Goal: Use online tool/utility: Use online tool/utility

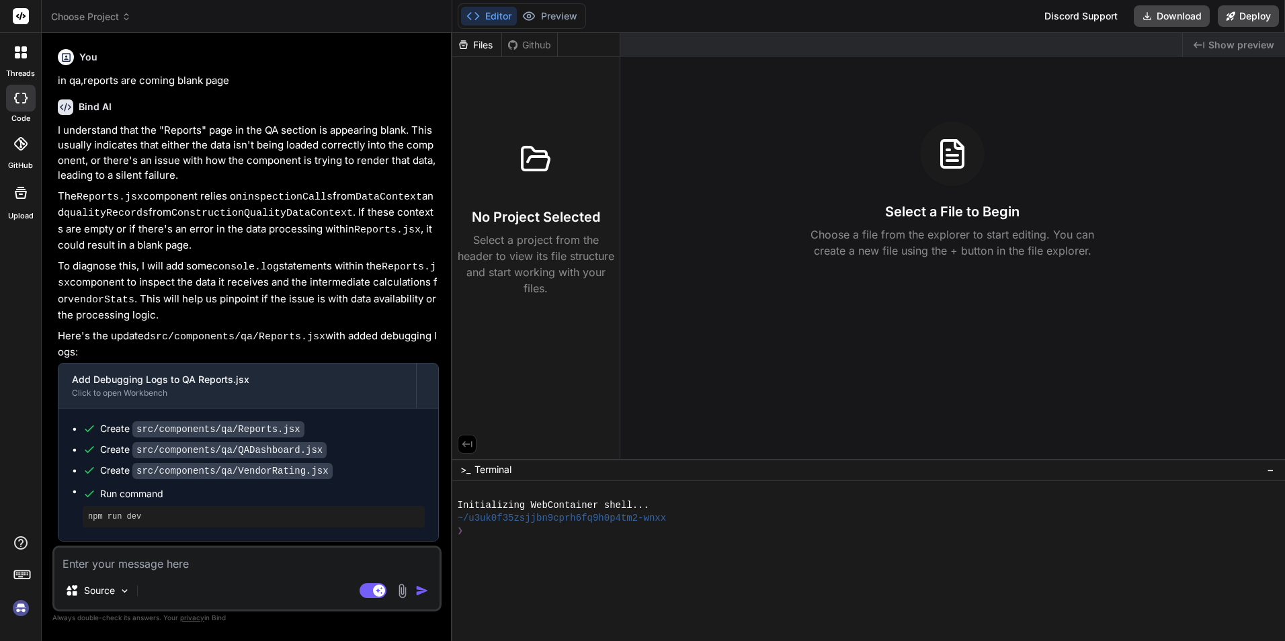
scroll to position [1526, 0]
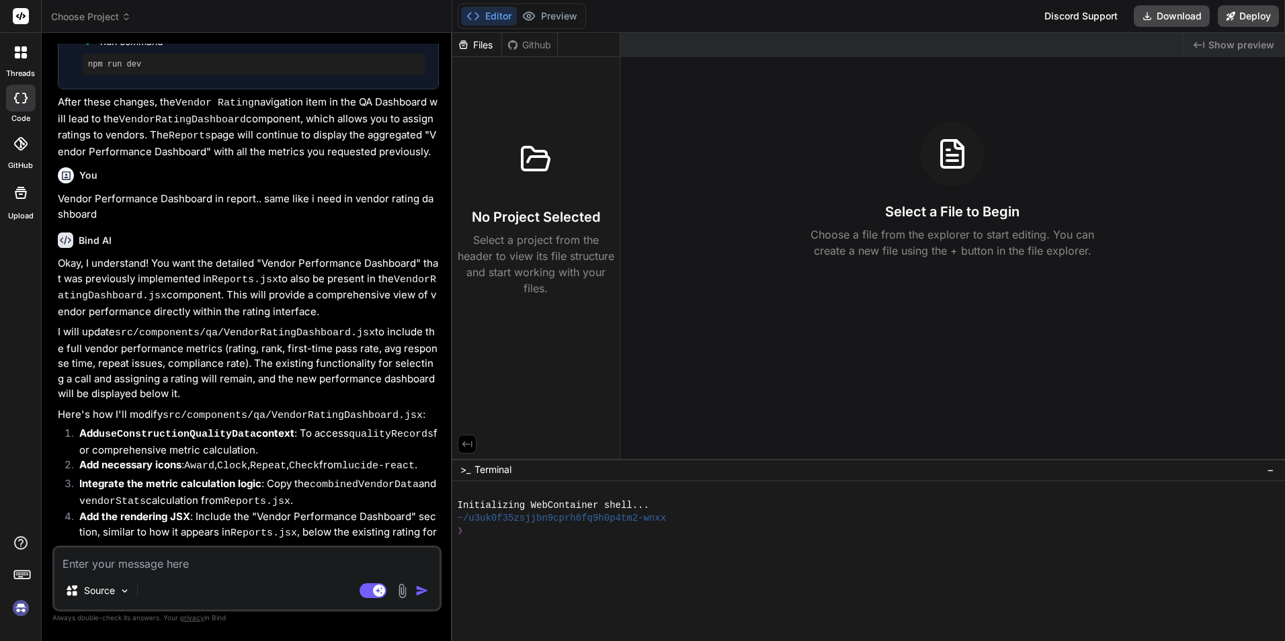
type textarea "x"
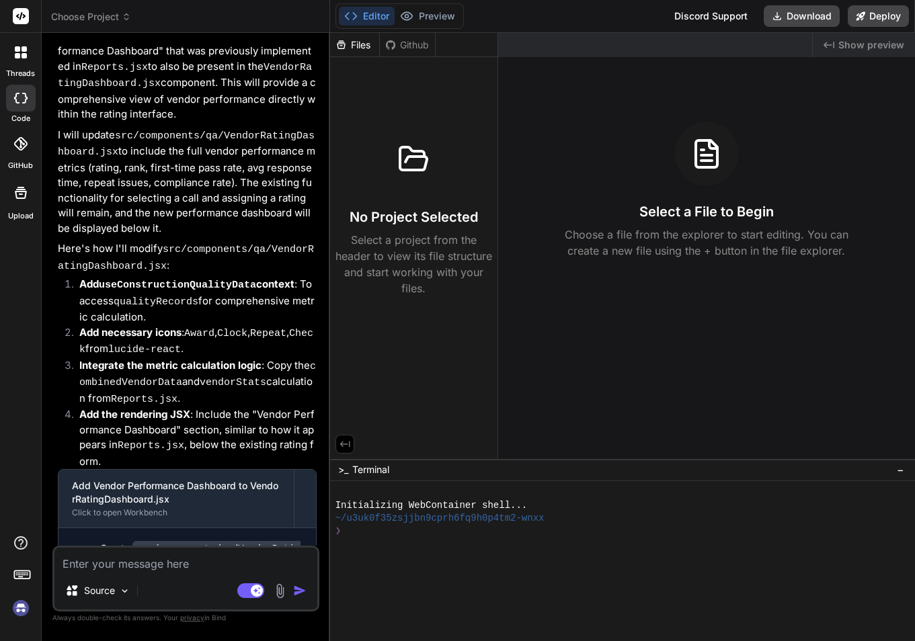
scroll to position [2265, 0]
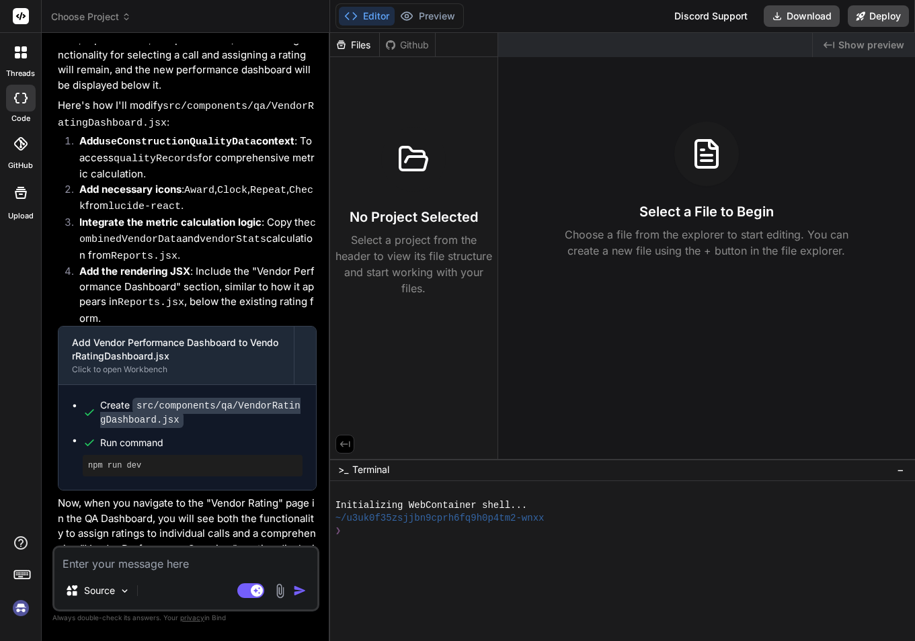
click at [123, 18] on icon at bounding box center [126, 16] width 9 height 9
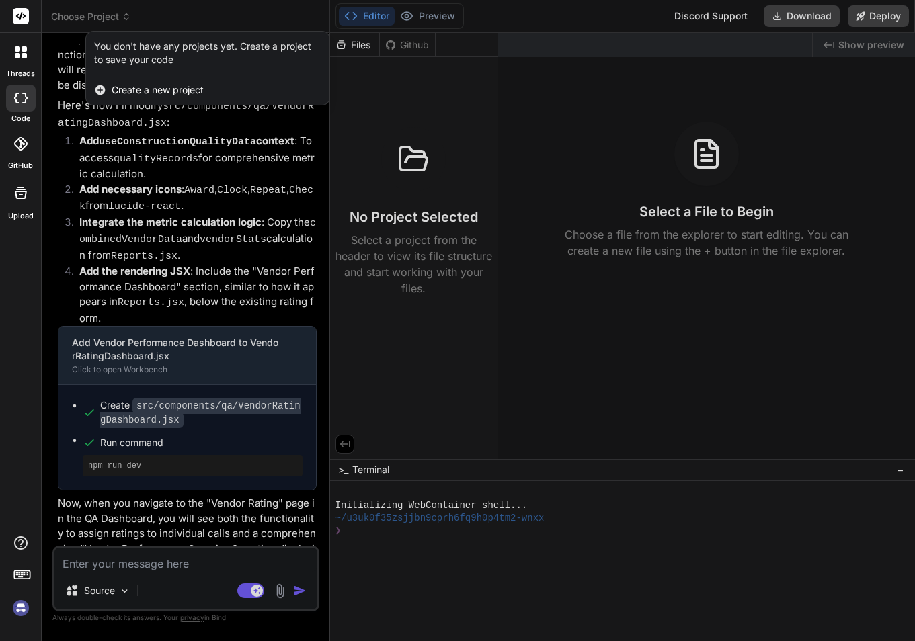
click at [375, 20] on div at bounding box center [457, 320] width 915 height 641
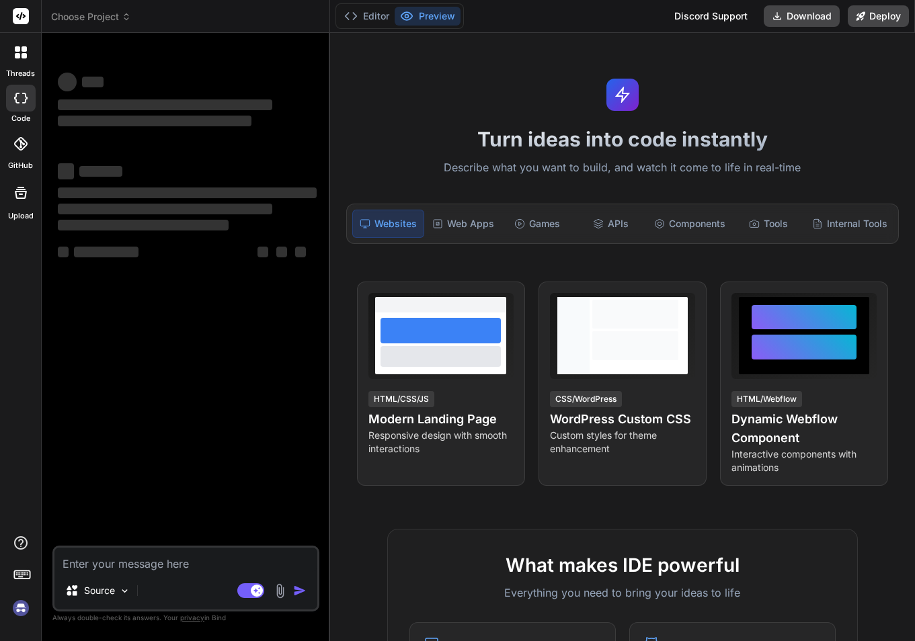
type textarea "x"
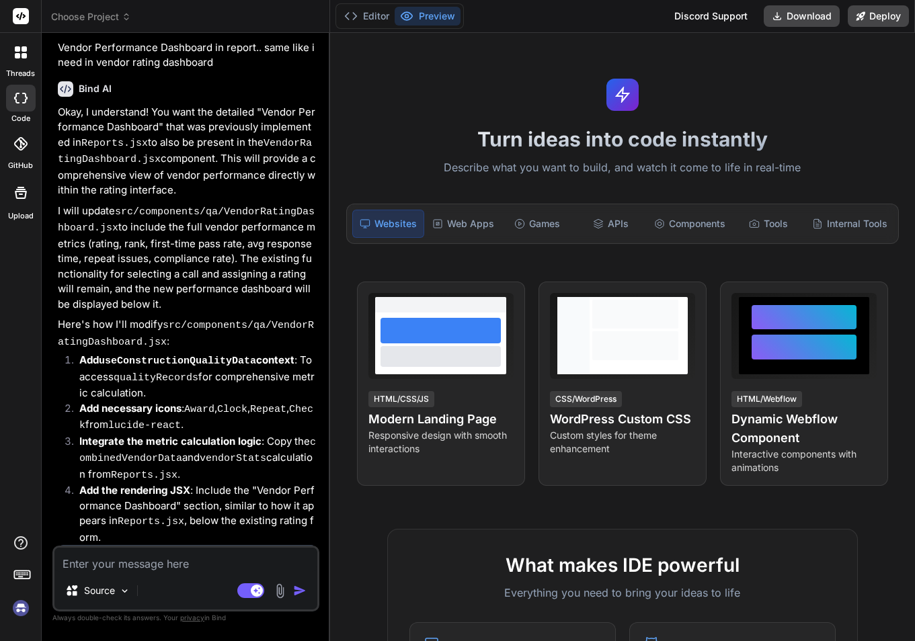
scroll to position [2033, 0]
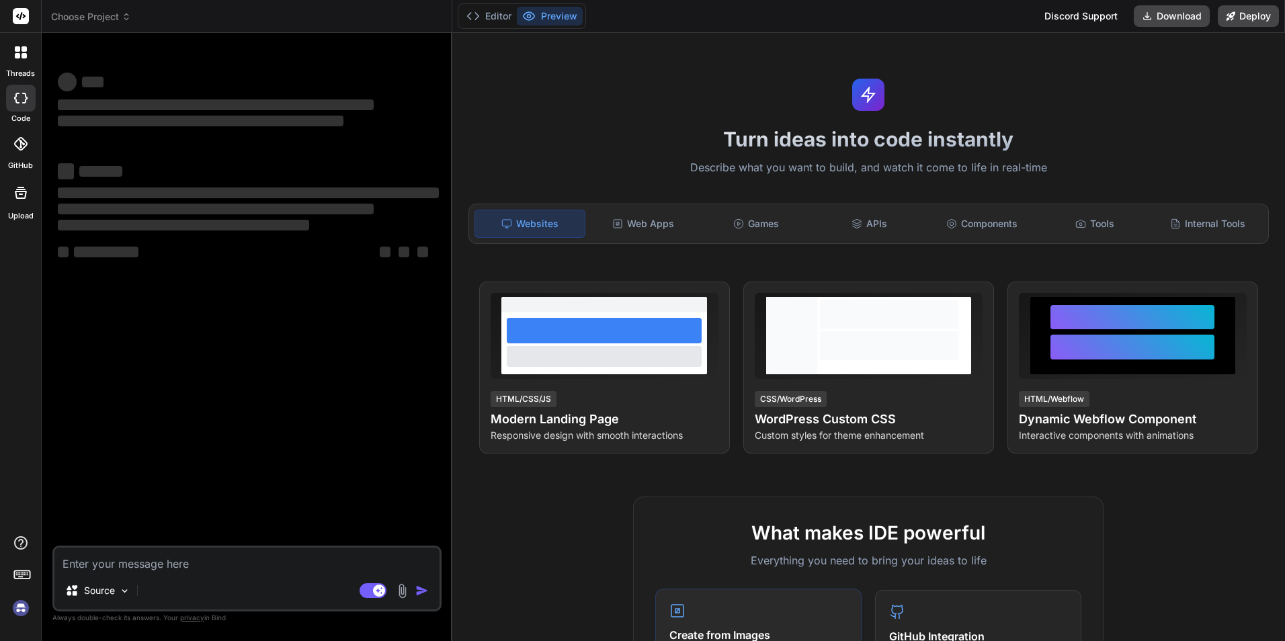
type textarea "x"
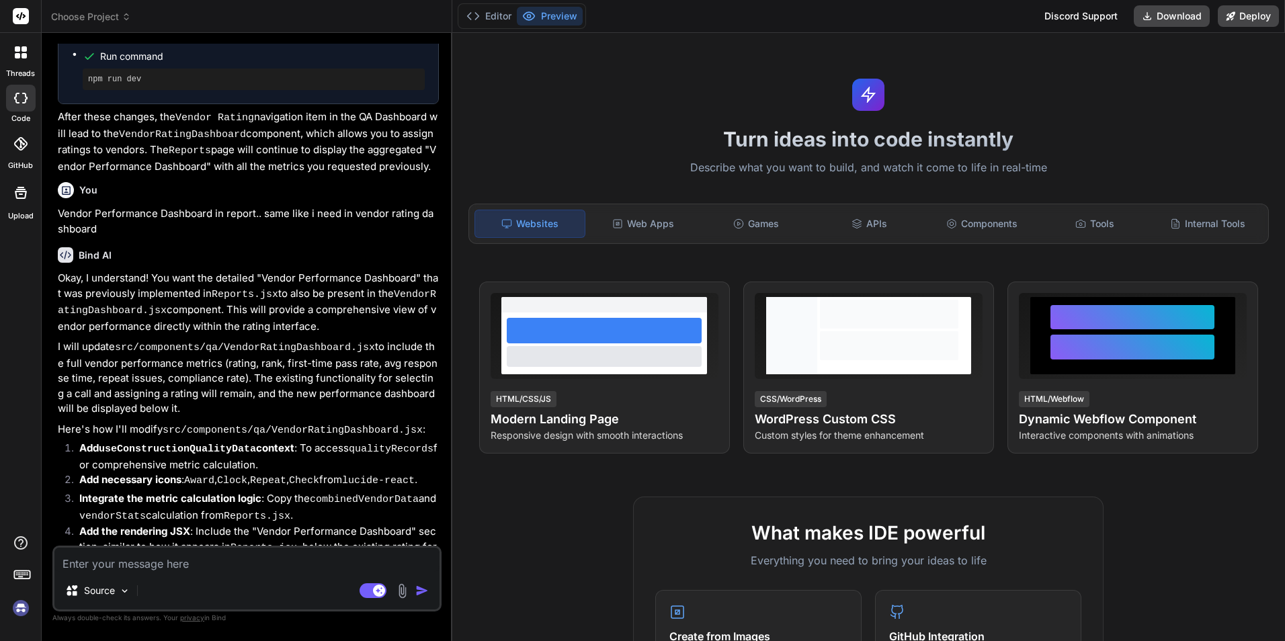
scroll to position [1526, 0]
